Goal: Task Accomplishment & Management: Use online tool/utility

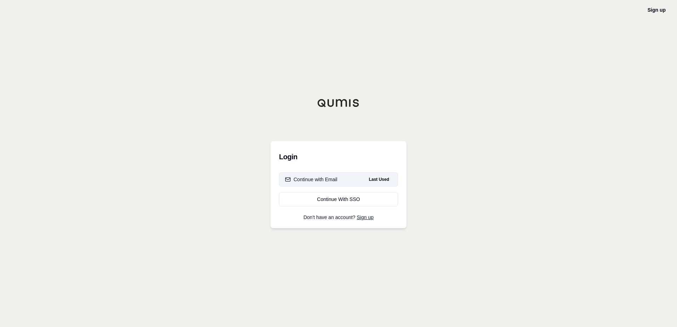
click at [344, 182] on button "Continue with Email Last Used" at bounding box center [338, 180] width 119 height 14
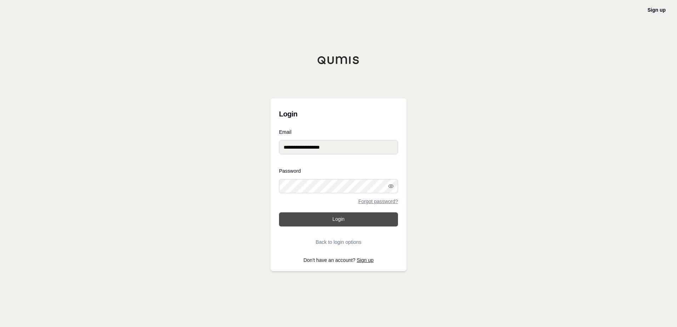
click at [352, 221] on button "Login" at bounding box center [338, 220] width 119 height 14
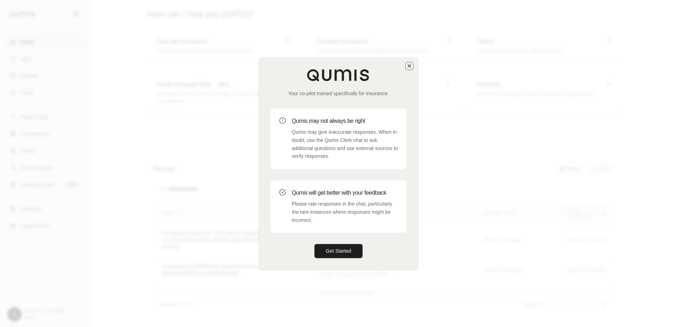
click at [410, 67] on icon "button" at bounding box center [410, 66] width 6 height 6
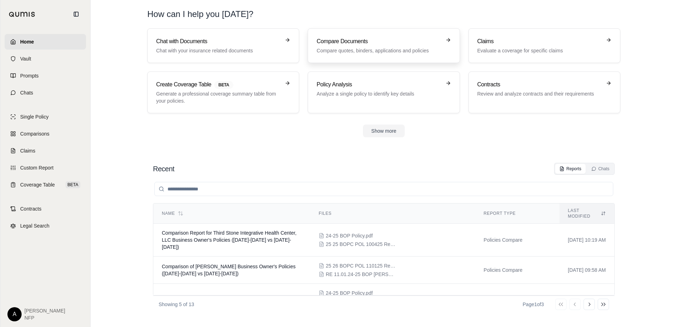
click at [346, 47] on p "Compare quotes, binders, applications and policies" at bounding box center [379, 50] width 124 height 7
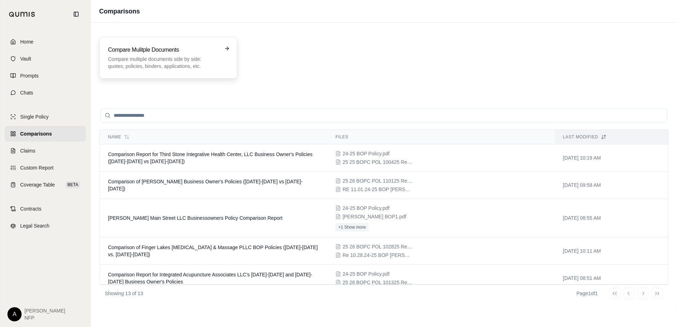
click at [163, 56] on p "Compare multiple documents side by side: quotes, policies, binders, application…" at bounding box center [163, 63] width 111 height 14
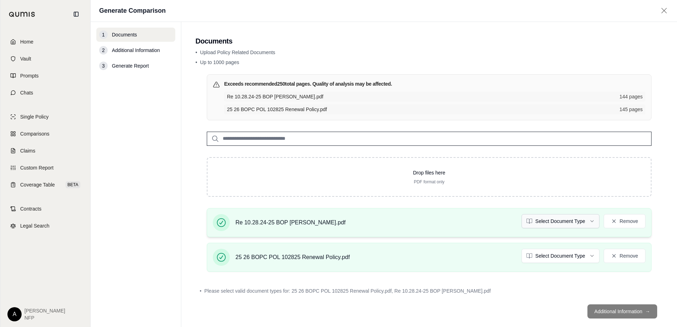
click at [572, 221] on html "Home Vault Prompts Chats Single Policy Comparisons Claims Custom Report Coverag…" at bounding box center [338, 163] width 677 height 327
click at [563, 254] on html "Home Vault Prompts Chats Single Policy Comparisons Claims Custom Report Coverag…" at bounding box center [338, 163] width 677 height 327
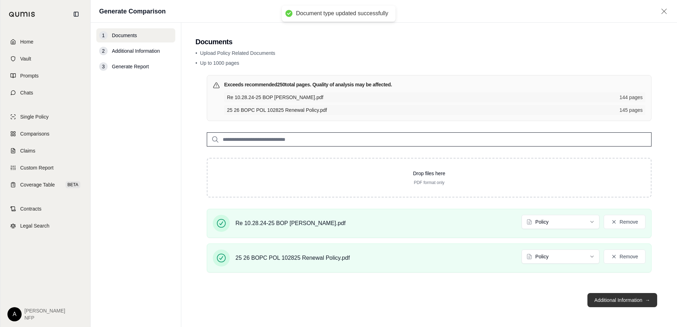
click at [610, 299] on button "Additional Information →" at bounding box center [623, 300] width 70 height 14
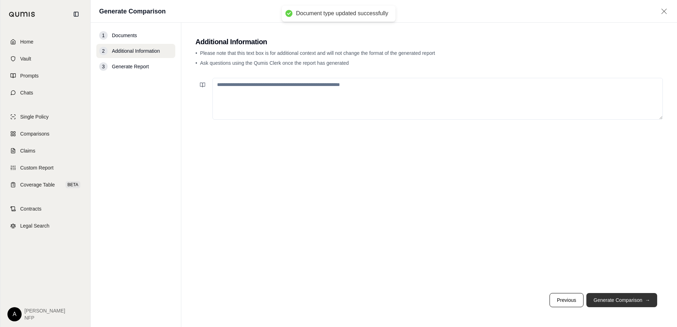
click at [615, 299] on button "Generate Comparison →" at bounding box center [622, 300] width 71 height 14
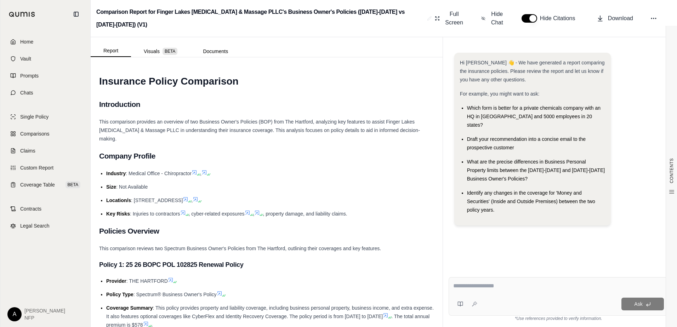
drag, startPoint x: 496, startPoint y: 18, endPoint x: 466, endPoint y: 62, distance: 53.0
click at [496, 18] on span "Hide Chat" at bounding box center [497, 18] width 15 height 17
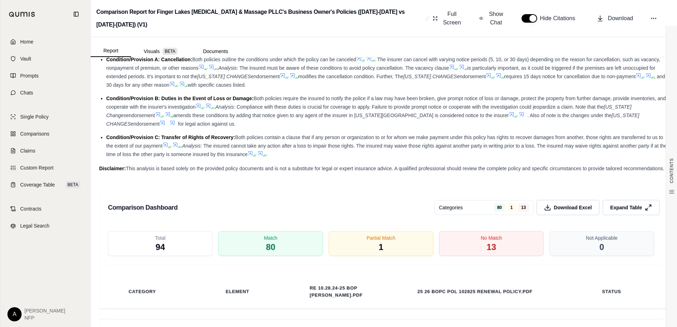
scroll to position [1417, 0]
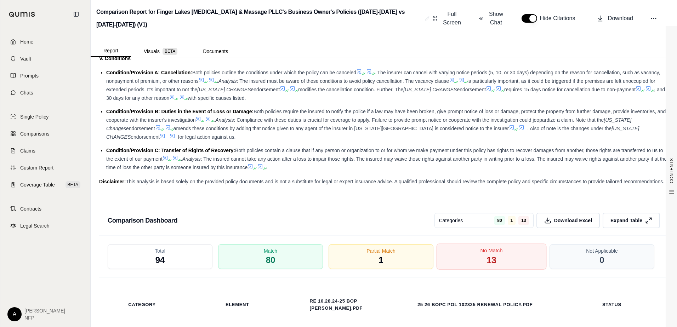
click at [489, 267] on span "13" at bounding box center [492, 261] width 10 height 12
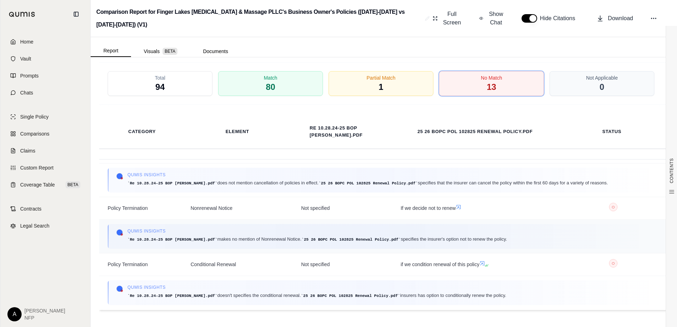
scroll to position [632, 0]
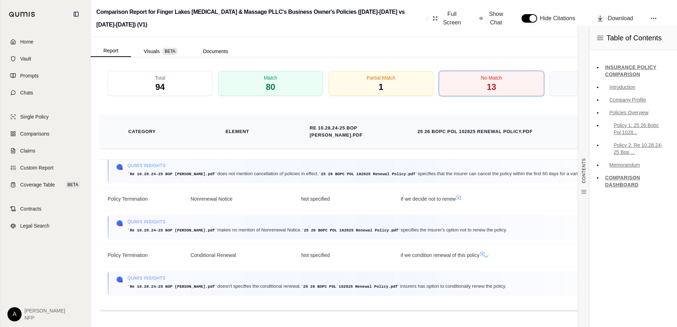
click at [567, 129] on div "Status" at bounding box center [612, 132] width 91 height 16
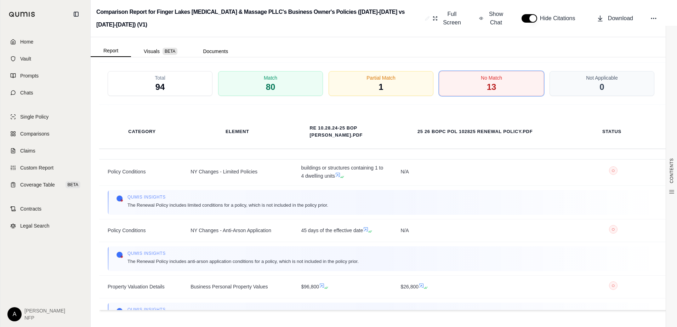
scroll to position [313, 0]
